Goal: Entertainment & Leisure: Consume media (video, audio)

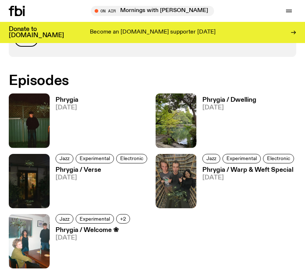
scroll to position [356, 0]
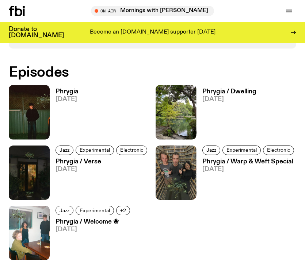
click at [208, 90] on h3 "Phrygia / Dwelling" at bounding box center [229, 92] width 54 height 6
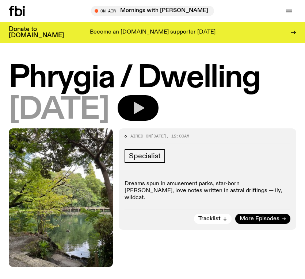
click at [145, 114] on icon "button" at bounding box center [138, 108] width 15 height 15
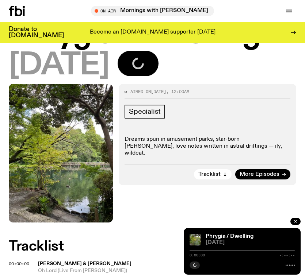
scroll to position [46, 0]
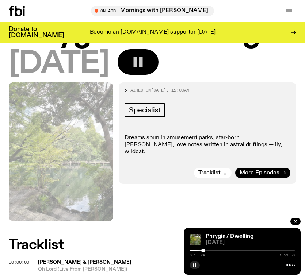
drag, startPoint x: 190, startPoint y: 252, endPoint x: 202, endPoint y: 253, distance: 11.8
click at [202, 253] on div "0:15:24 1:59:56" at bounding box center [242, 253] width 105 height 9
click at [203, 251] on div at bounding box center [204, 251] width 4 height 4
click at [203, 251] on div at bounding box center [203, 251] width 4 height 4
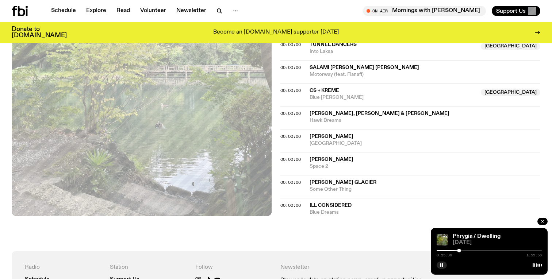
scroll to position [637, 0]
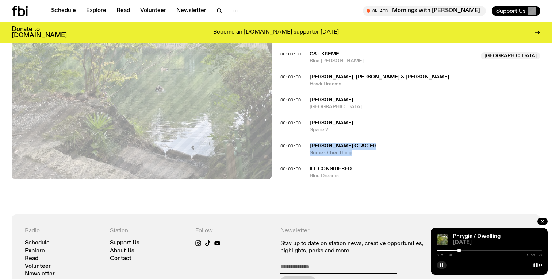
drag, startPoint x: 357, startPoint y: 153, endPoint x: 305, endPoint y: 146, distance: 52.0
click at [305, 162] on div "00:00:00 [PERSON_NAME] Glacier Some Other Thing" at bounding box center [410, 171] width 260 height 18
copy div "[PERSON_NAME] Glacier Some Other Thing"
click at [305, 267] on rect "button" at bounding box center [442, 266] width 1 height 4
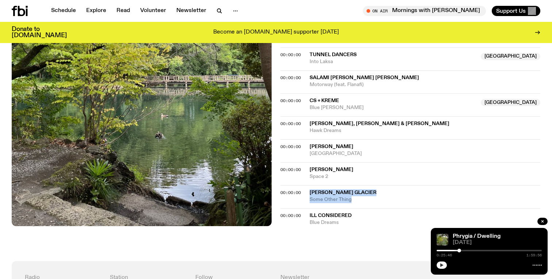
scroll to position [592, 0]
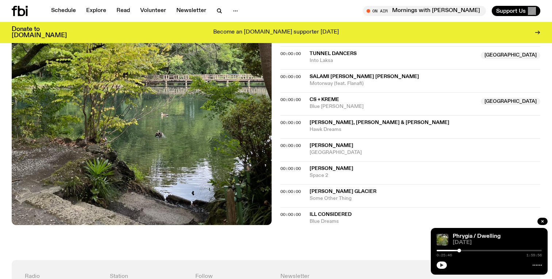
click at [305, 69] on div "00:00:00 Tunnel Dancers [GEOGRAPHIC_DATA] Into [GEOGRAPHIC_DATA]" at bounding box center [410, 80] width 260 height 23
